Goal: Answer question/provide support: Share knowledge or assist other users

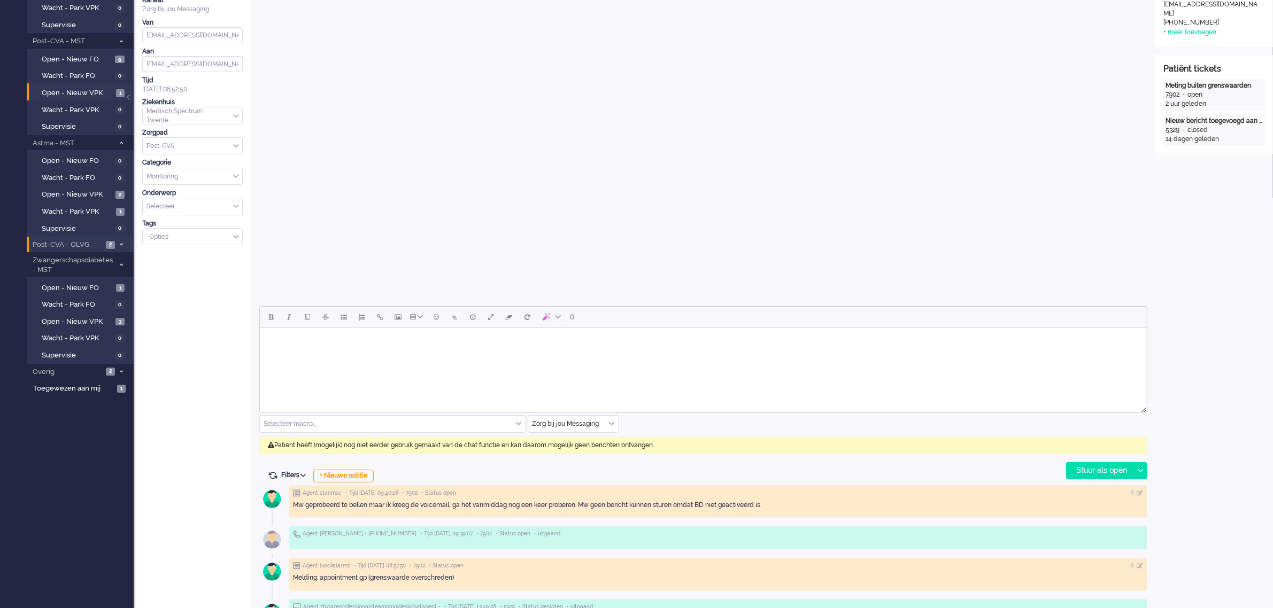
scroll to position [67, 0]
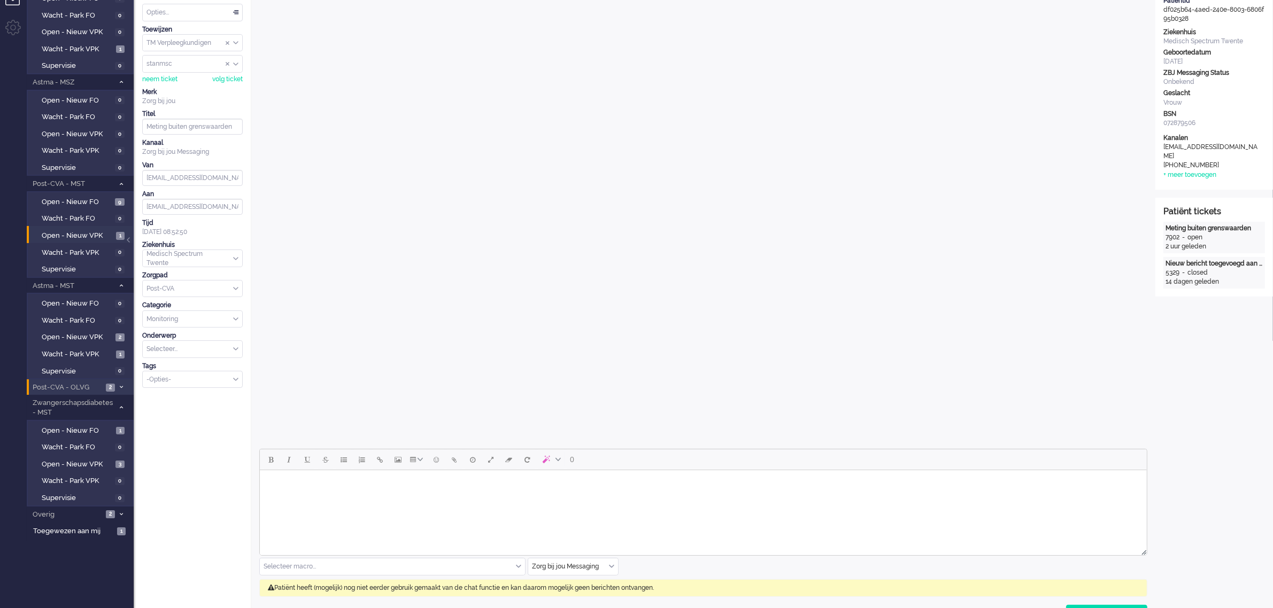
click at [84, 383] on span "Post-CVA - OLVG" at bounding box center [67, 388] width 72 height 10
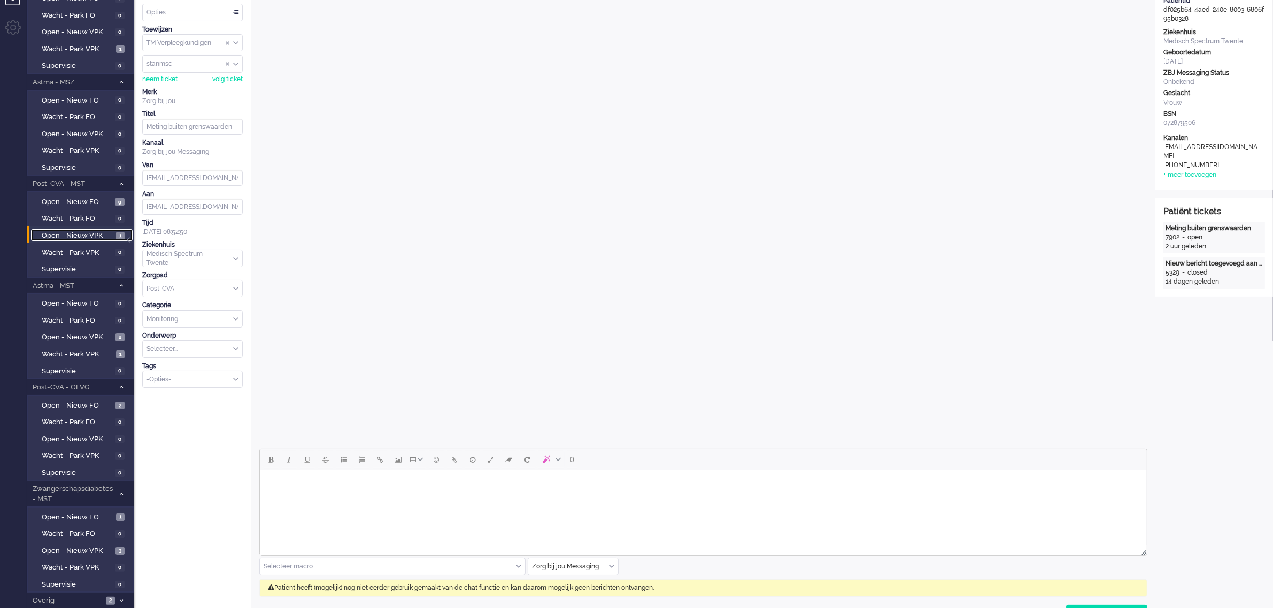
click at [79, 233] on span "Open - Nieuw VPK" at bounding box center [78, 236] width 72 height 10
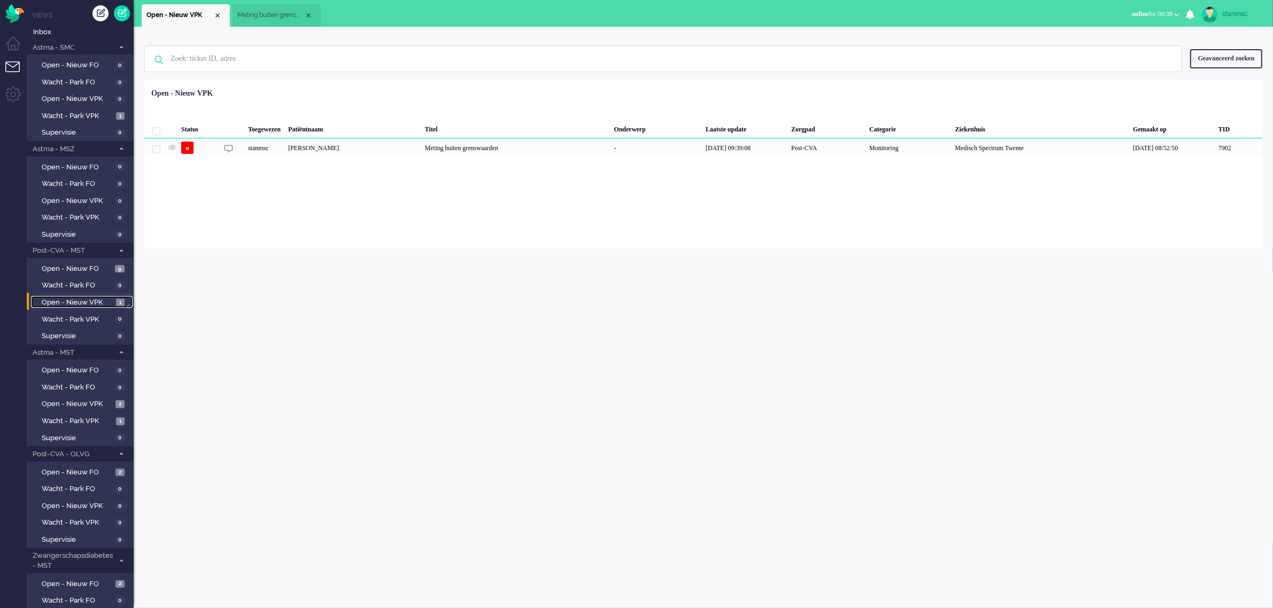
click at [270, 14] on span "Meting buiten grenswaarden" at bounding box center [270, 15] width 67 height 9
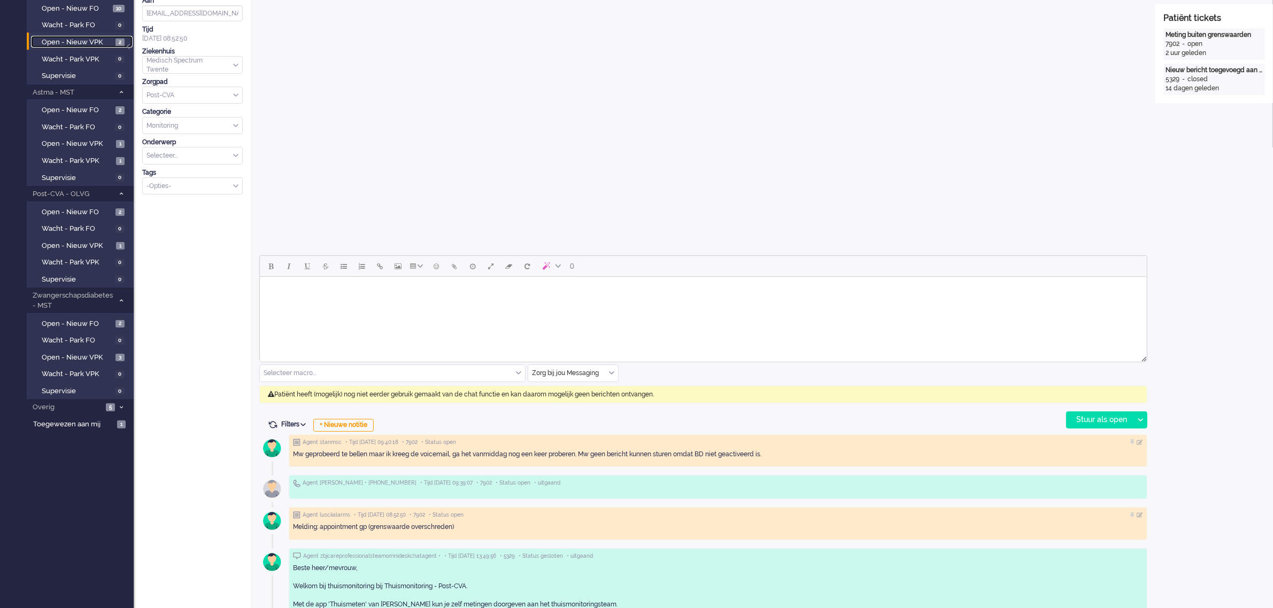
scroll to position [334, 0]
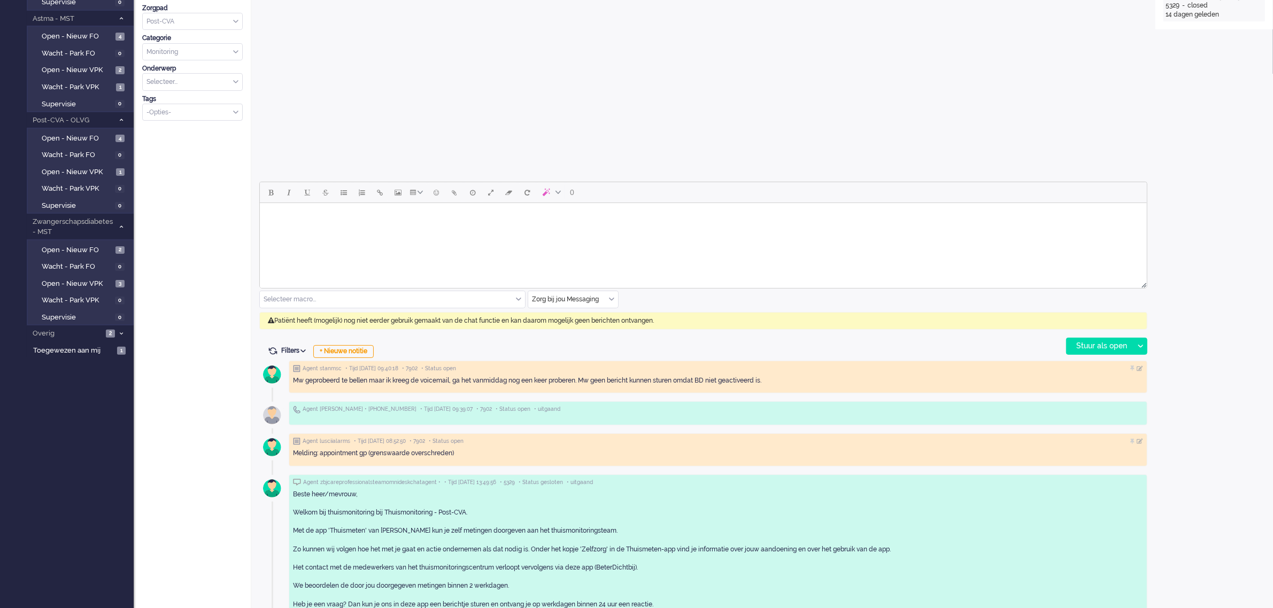
click at [616, 297] on input "text" at bounding box center [573, 299] width 90 height 17
click at [574, 328] on span "uitgaand telefoon" at bounding box center [559, 331] width 53 height 9
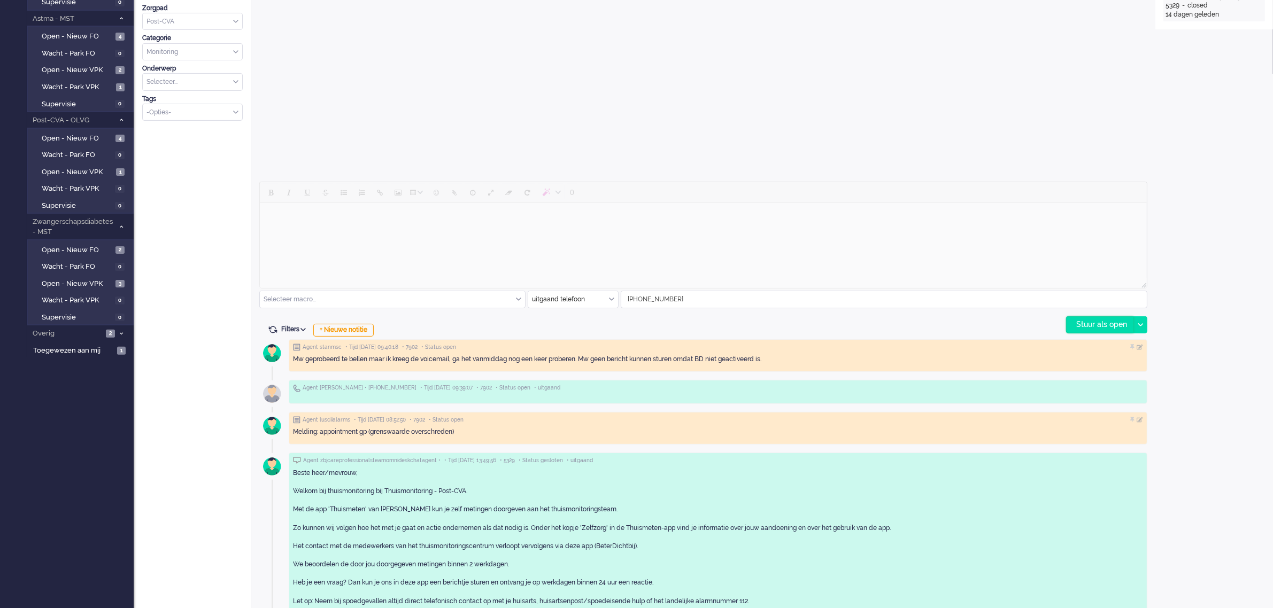
click at [1095, 323] on div "Stuur als open" at bounding box center [1099, 325] width 67 height 16
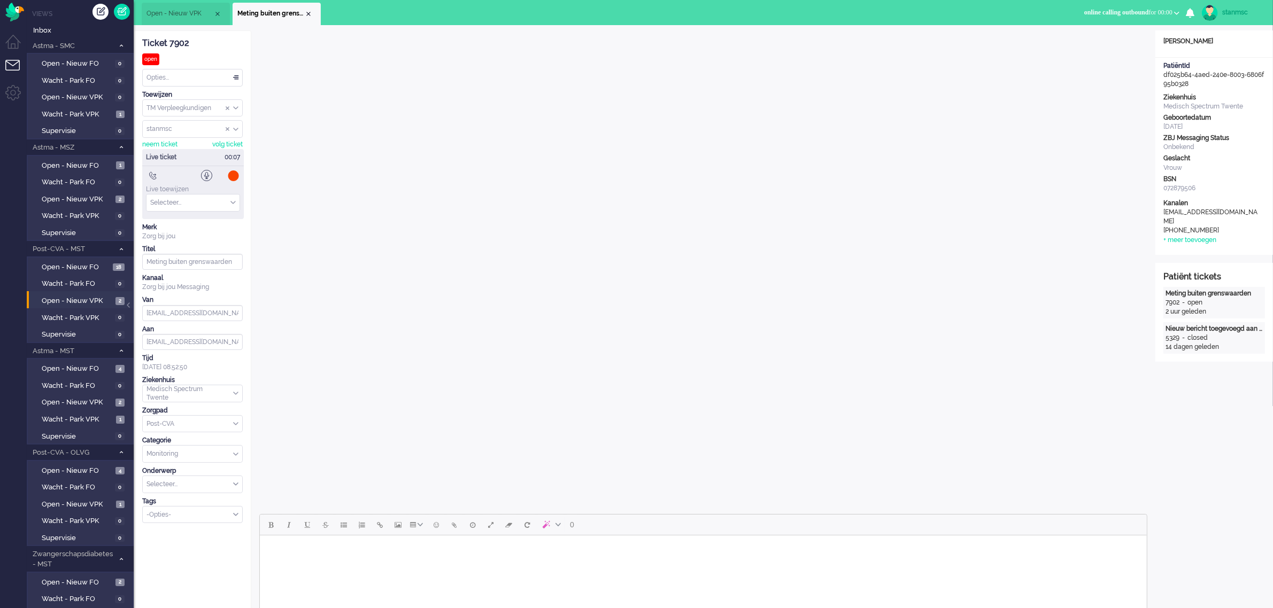
scroll to position [0, 0]
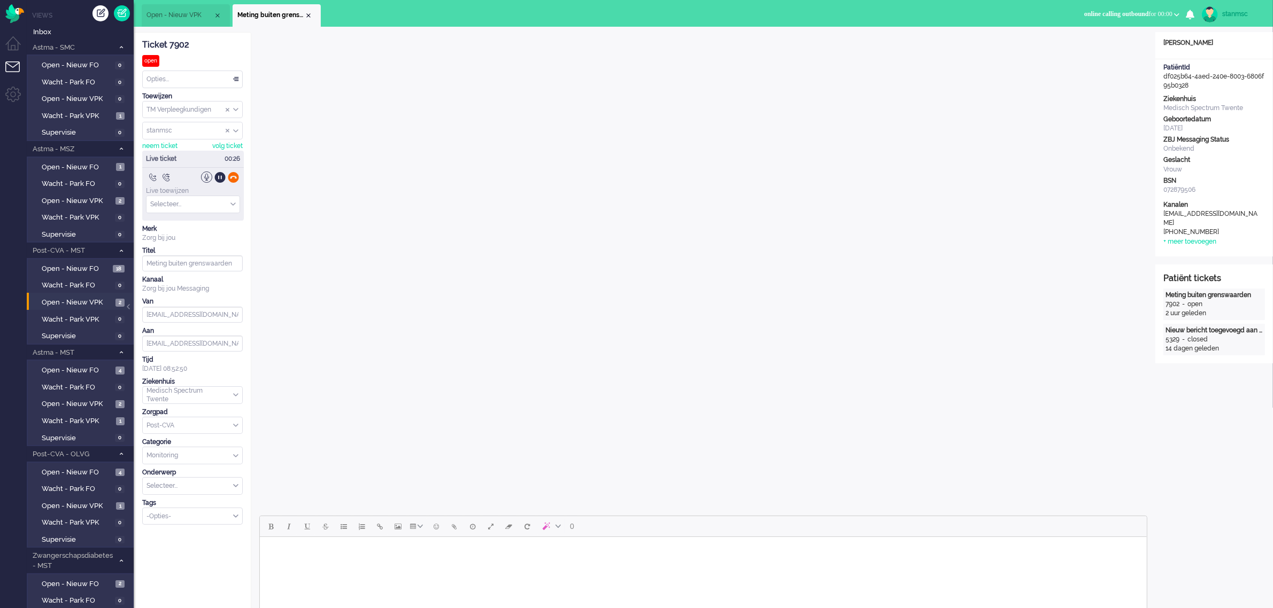
click at [231, 179] on div at bounding box center [233, 177] width 11 height 11
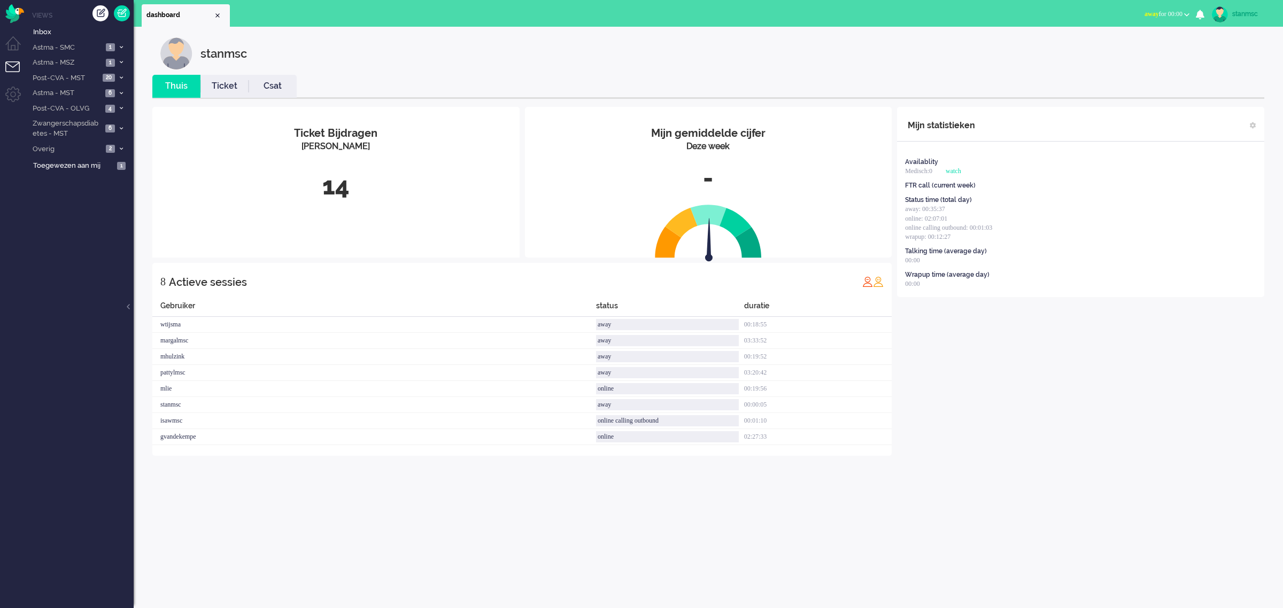
click at [1169, 12] on span "away for 00:00" at bounding box center [1164, 13] width 38 height 7
click at [1123, 45] on label "Online" at bounding box center [1145, 47] width 84 height 9
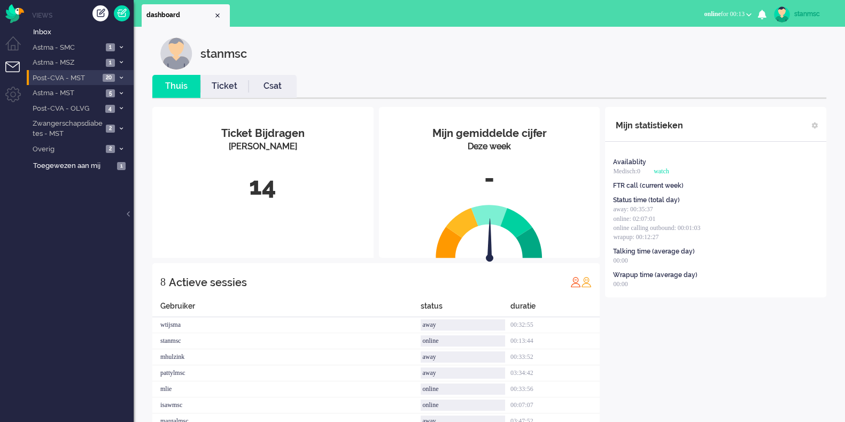
click at [88, 77] on span "Post-CVA - MST" at bounding box center [65, 78] width 68 height 10
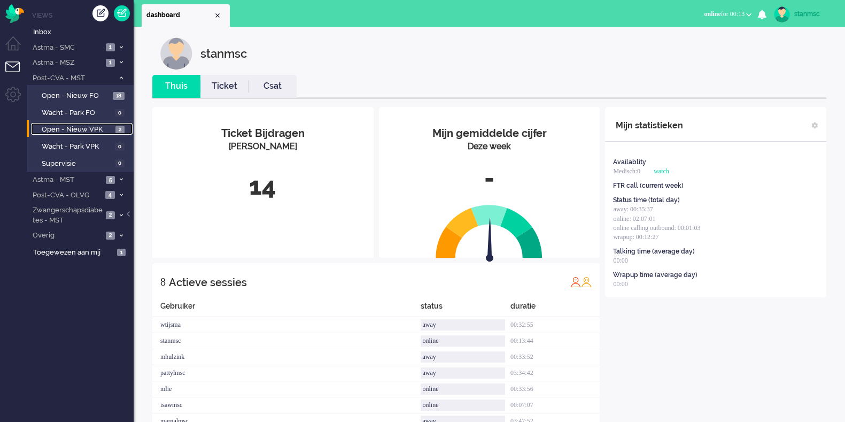
click at [90, 126] on span "Open - Nieuw VPK" at bounding box center [77, 130] width 71 height 10
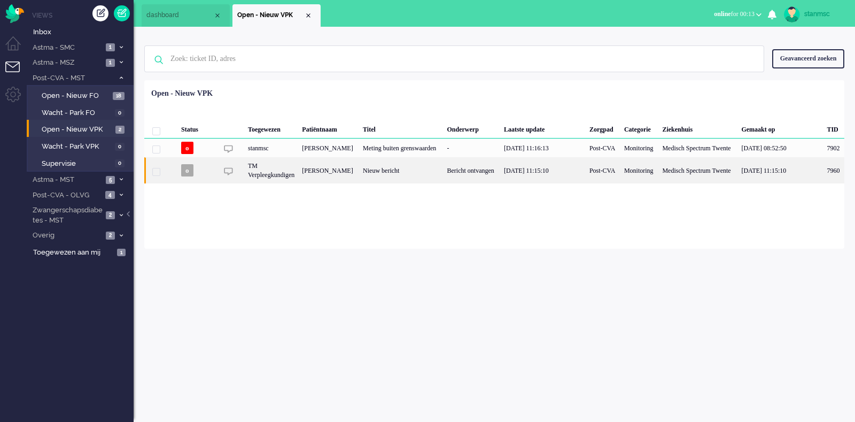
click at [823, 183] on div "[PERSON_NAME]" at bounding box center [833, 170] width 21 height 26
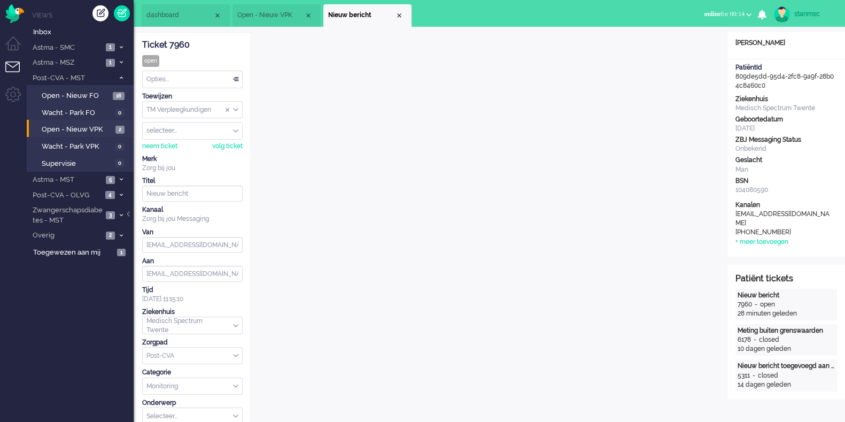
scroll to position [32, 0]
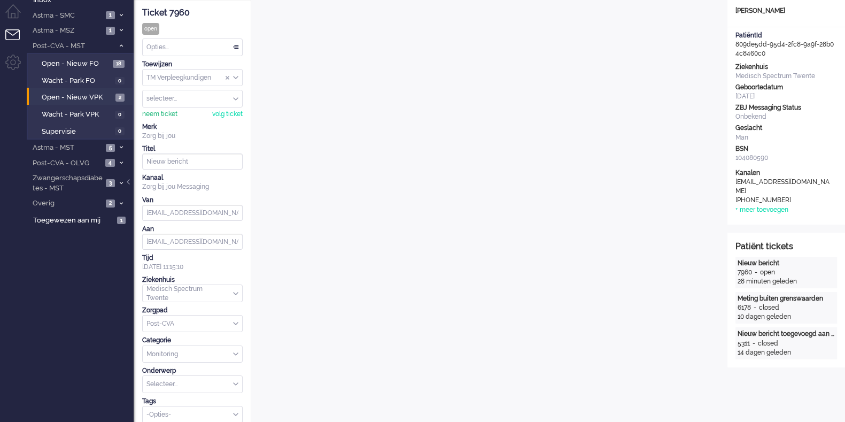
click at [159, 110] on div "neem ticket" at bounding box center [159, 114] width 35 height 9
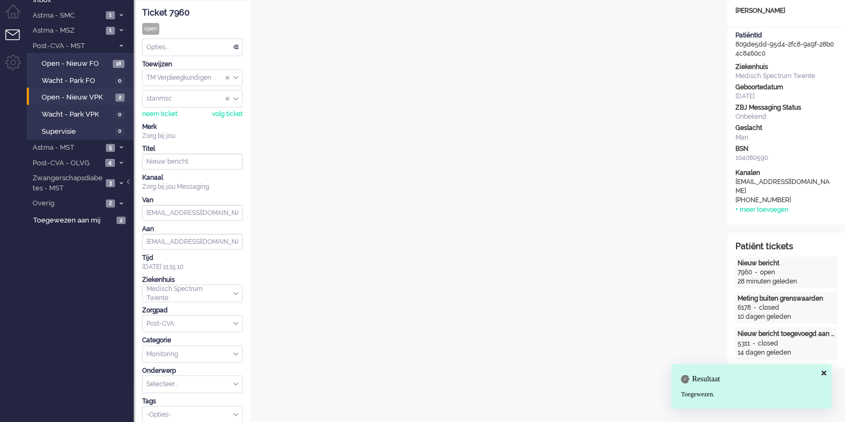
click at [203, 46] on div "Opties..." at bounding box center [192, 47] width 99 height 17
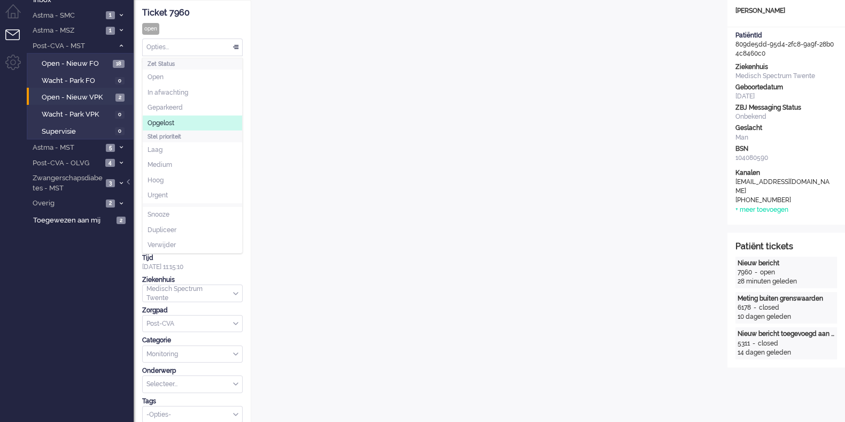
click at [178, 119] on li "Opgelost" at bounding box center [192, 123] width 99 height 16
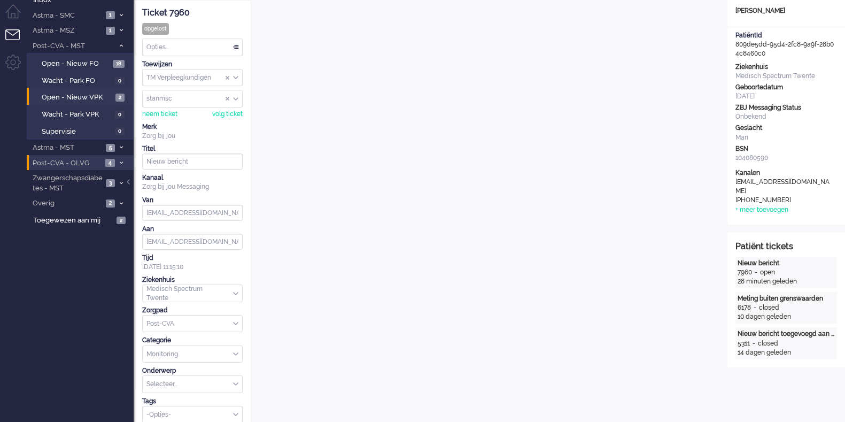
click at [89, 160] on span "Post-CVA - OLVG" at bounding box center [66, 163] width 71 height 10
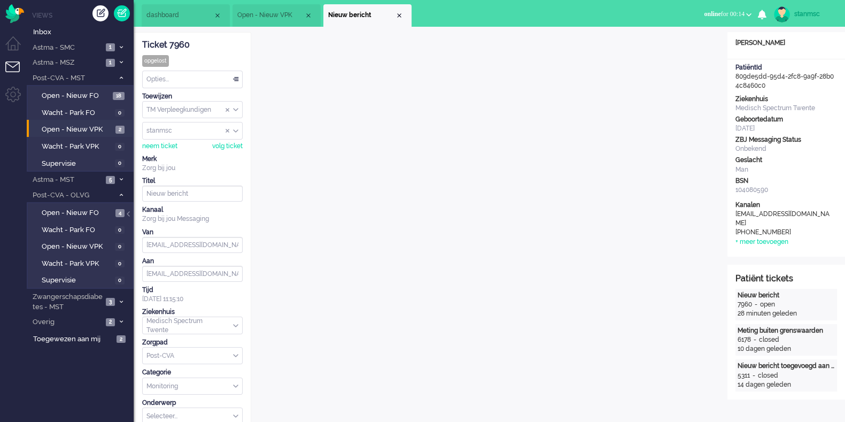
scroll to position [0, 0]
click at [400, 14] on div "Close tab" at bounding box center [399, 15] width 9 height 9
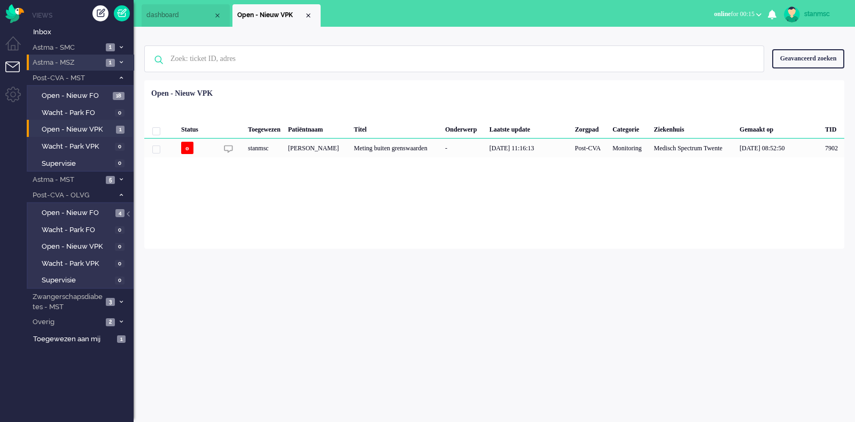
click at [88, 65] on span "Astma - MSZ" at bounding box center [67, 63] width 72 height 10
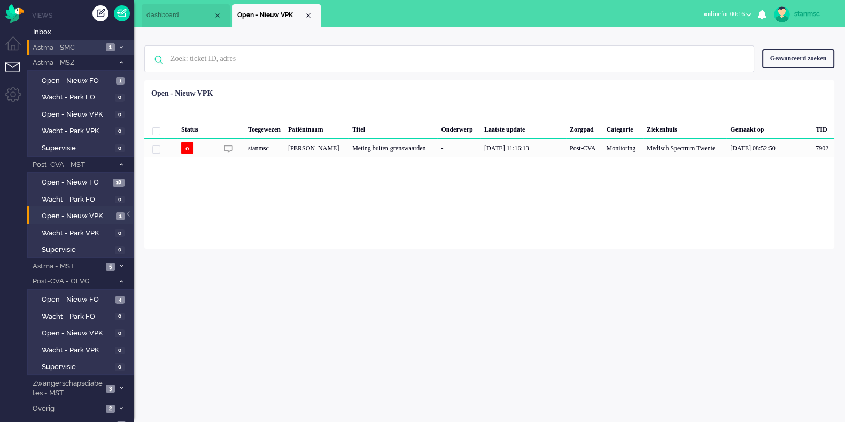
click at [91, 48] on span "Astma - SMC" at bounding box center [67, 48] width 72 height 10
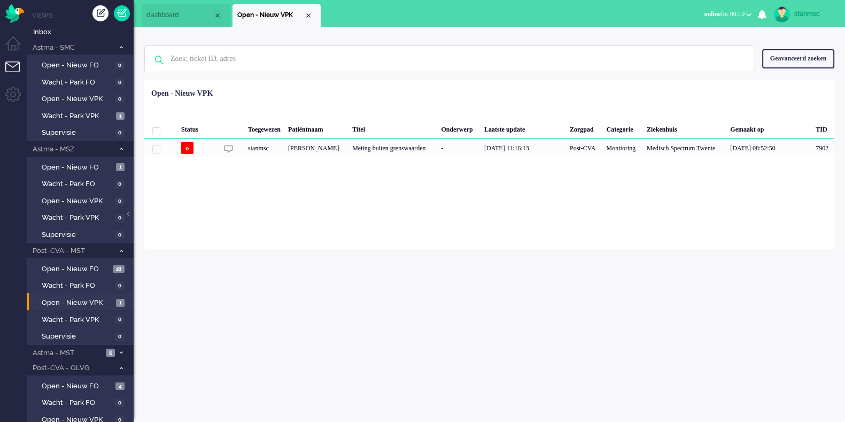
click at [747, 14] on b "button" at bounding box center [748, 15] width 5 height 4
click at [693, 37] on label "Away" at bounding box center [707, 36] width 84 height 9
click at [95, 266] on span "Open - Nieuw FO" at bounding box center [76, 269] width 68 height 10
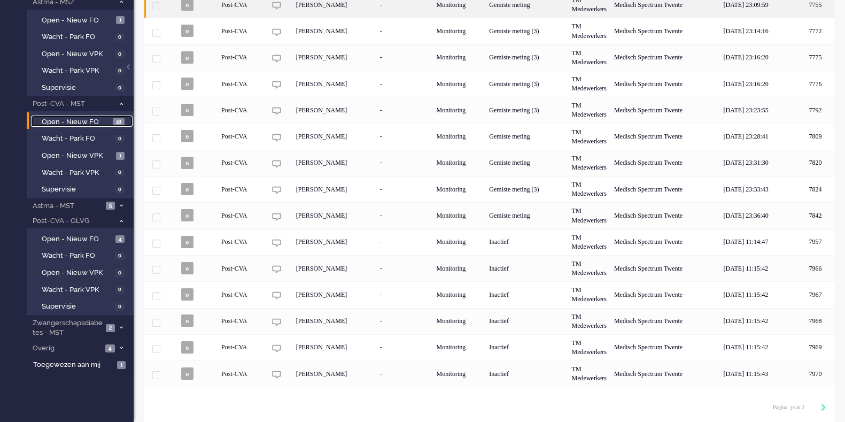
scroll to position [147, 0]
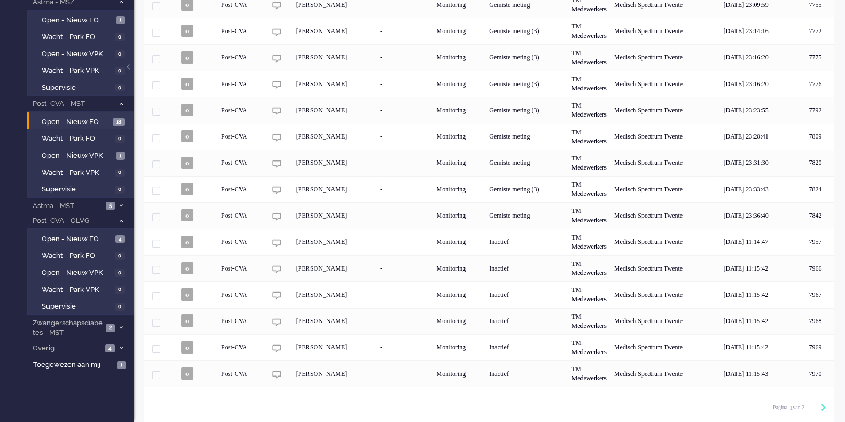
click at [821, 403] on div "Pagination" at bounding box center [817, 408] width 18 height 11
click at [823, 408] on icon "Next" at bounding box center [823, 407] width 5 height 7
type input "2"
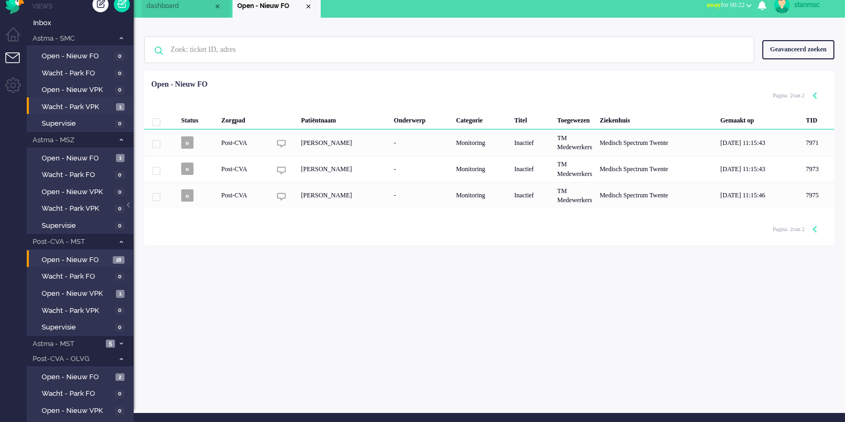
scroll to position [0, 0]
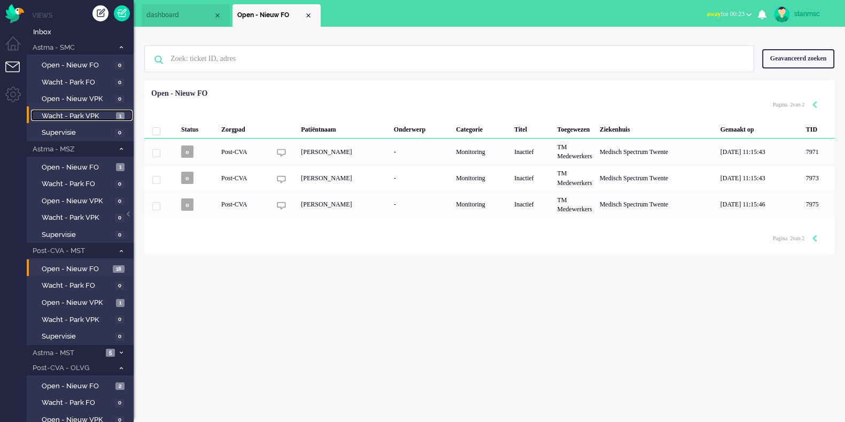
click at [88, 115] on span "Wacht - Park VPK" at bounding box center [78, 116] width 72 height 10
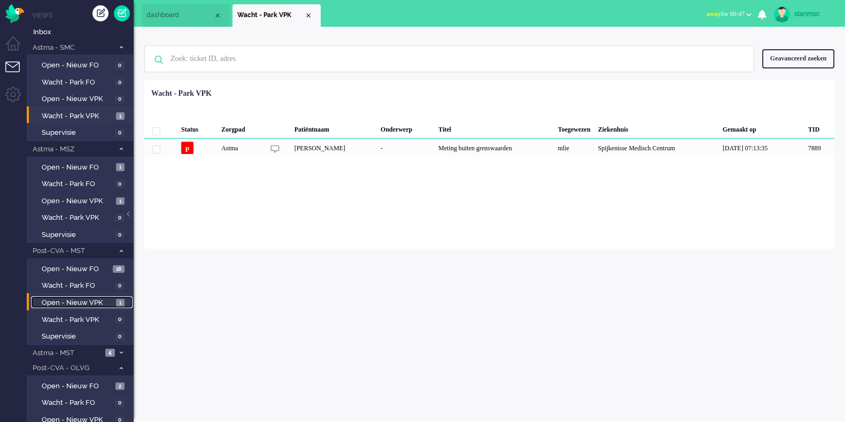
click at [75, 300] on span "Open - Nieuw VPK" at bounding box center [78, 303] width 72 height 10
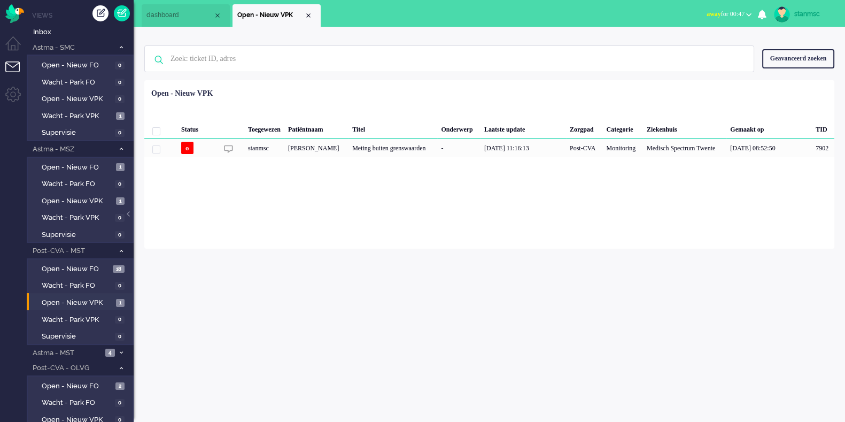
click at [722, 12] on span "away for 00:47" at bounding box center [726, 13] width 38 height 7
click at [688, 49] on label "Online" at bounding box center [707, 47] width 84 height 9
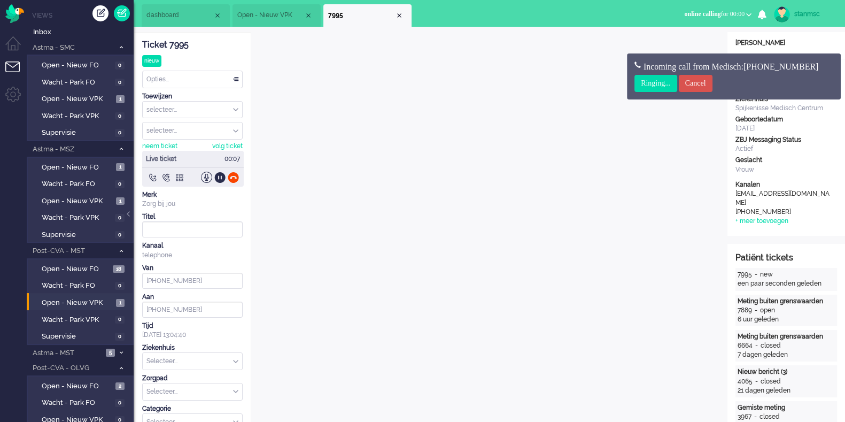
scroll to position [32, 0]
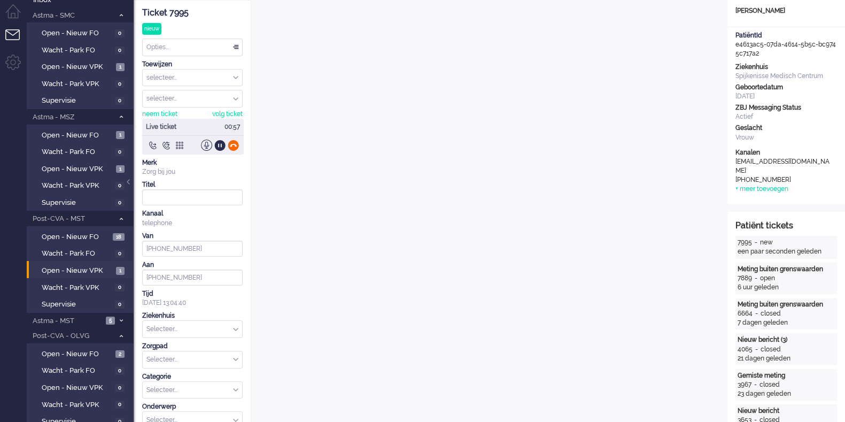
click at [232, 145] on div at bounding box center [233, 145] width 11 height 11
type input "[PHONE_NUMBER]"
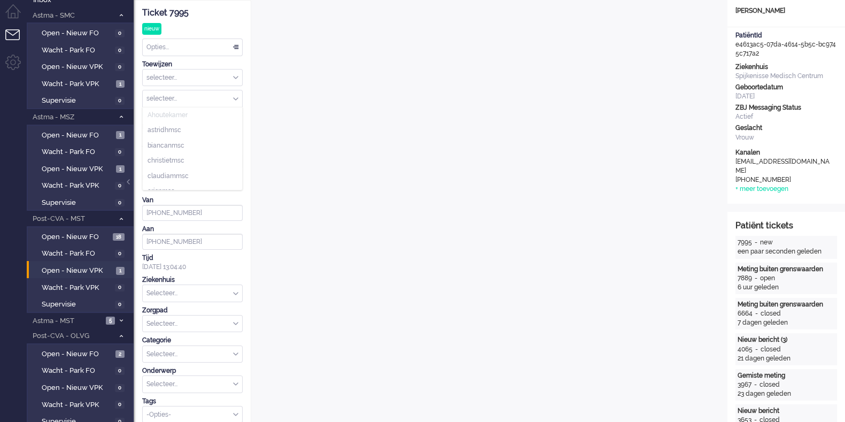
click at [192, 98] on input "Assign User" at bounding box center [192, 98] width 99 height 17
type input "mlie"
click at [161, 111] on li "mlie" at bounding box center [192, 115] width 99 height 16
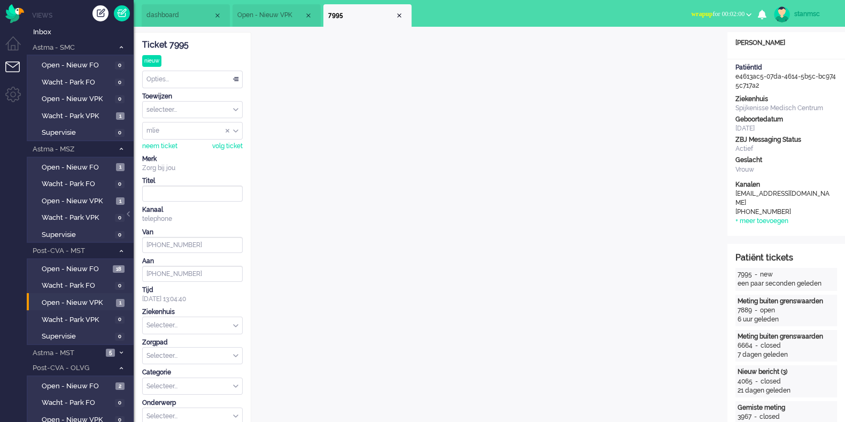
click at [740, 10] on span "wrapup for 00:02:00" at bounding box center [717, 13] width 53 height 7
click at [695, 36] on label "Away" at bounding box center [707, 36] width 84 height 9
click at [400, 14] on div "Close tab" at bounding box center [399, 15] width 9 height 9
